Goal: Task Accomplishment & Management: Manage account settings

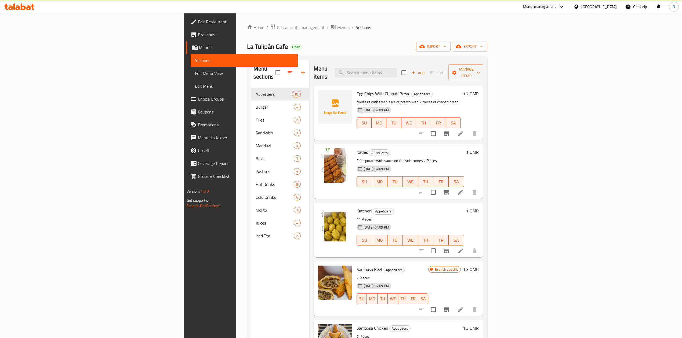
click at [611, 9] on div "[GEOGRAPHIC_DATA]" at bounding box center [598, 7] width 35 height 6
click at [570, 142] on div "[GEOGRAPHIC_DATA]" at bounding box center [559, 141] width 44 height 12
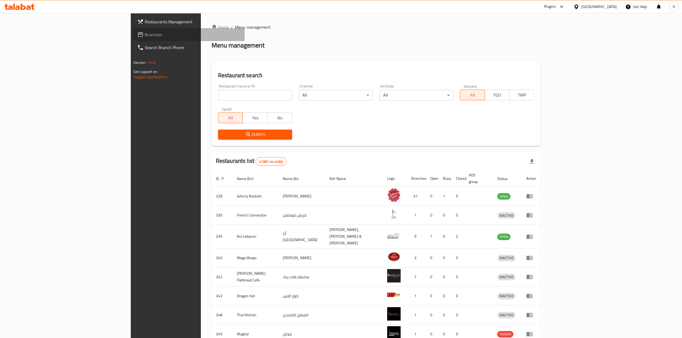
click at [133, 38] on link "Branches" at bounding box center [189, 34] width 112 height 13
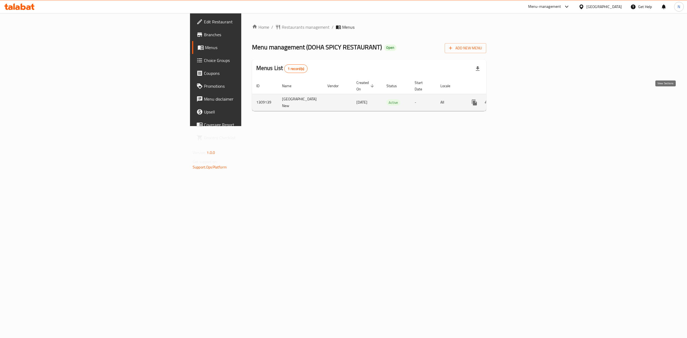
click at [516, 100] on icon "enhanced table" at bounding box center [513, 102] width 5 height 5
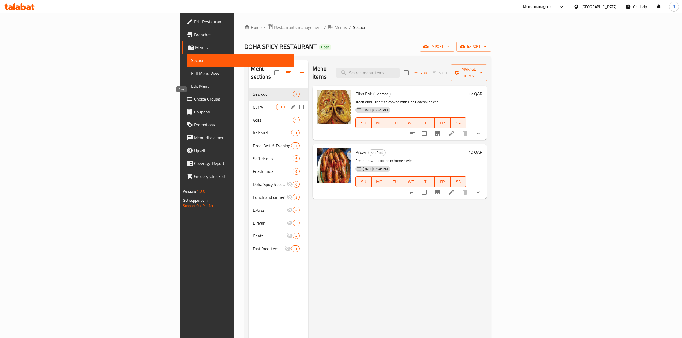
click at [253, 104] on span "Curry" at bounding box center [264, 107] width 23 height 6
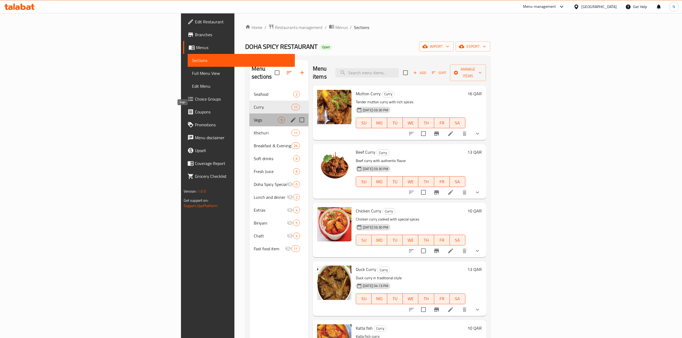
click at [254, 117] on span "Vegs" at bounding box center [266, 120] width 24 height 6
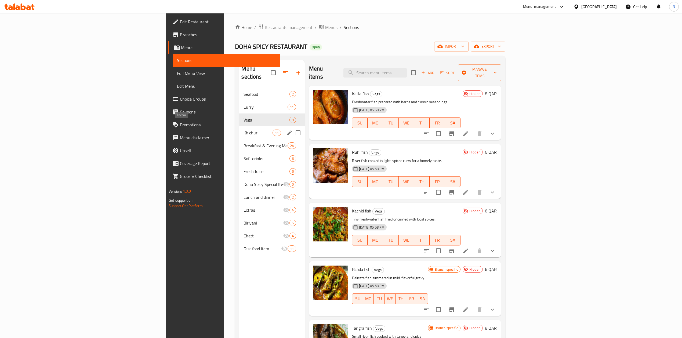
click at [244, 130] on span "Khichuri" at bounding box center [258, 133] width 29 height 6
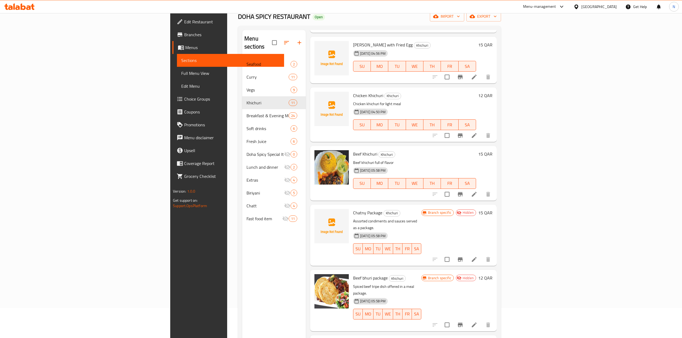
scroll to position [75, 0]
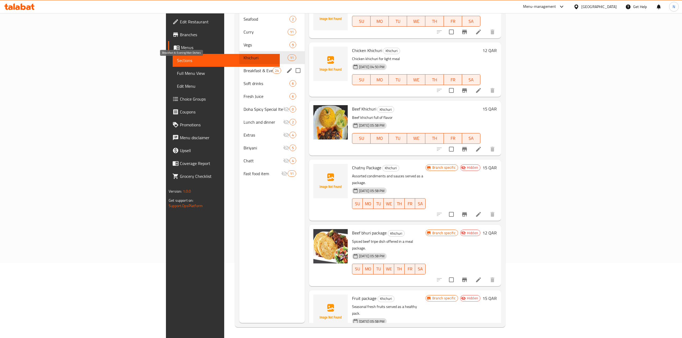
click at [244, 67] on span "Breakfast & Evening Main Dishies" at bounding box center [258, 70] width 29 height 6
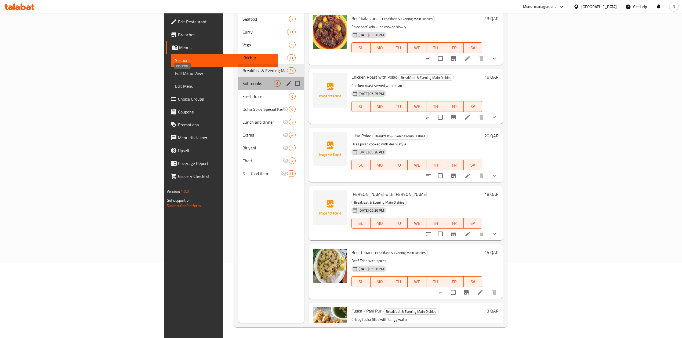
click at [242, 80] on span "Soft drinks" at bounding box center [257, 83] width 31 height 6
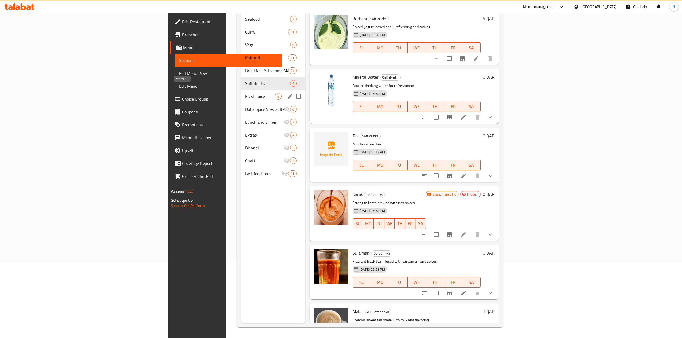
click at [245, 93] on span "Fresh Juice" at bounding box center [260, 96] width 30 height 6
